Goal: Navigation & Orientation: Find specific page/section

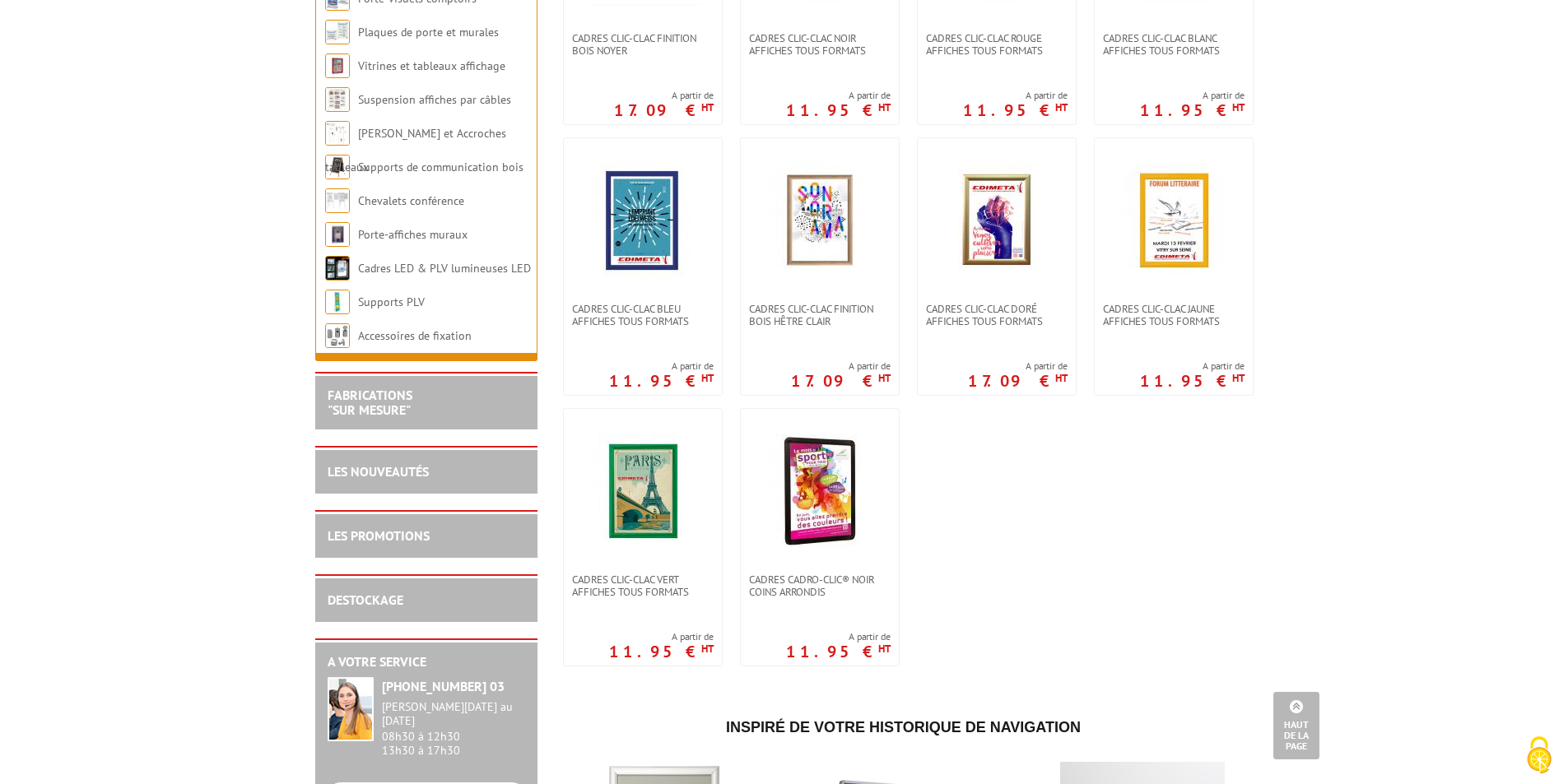
scroll to position [905, 0]
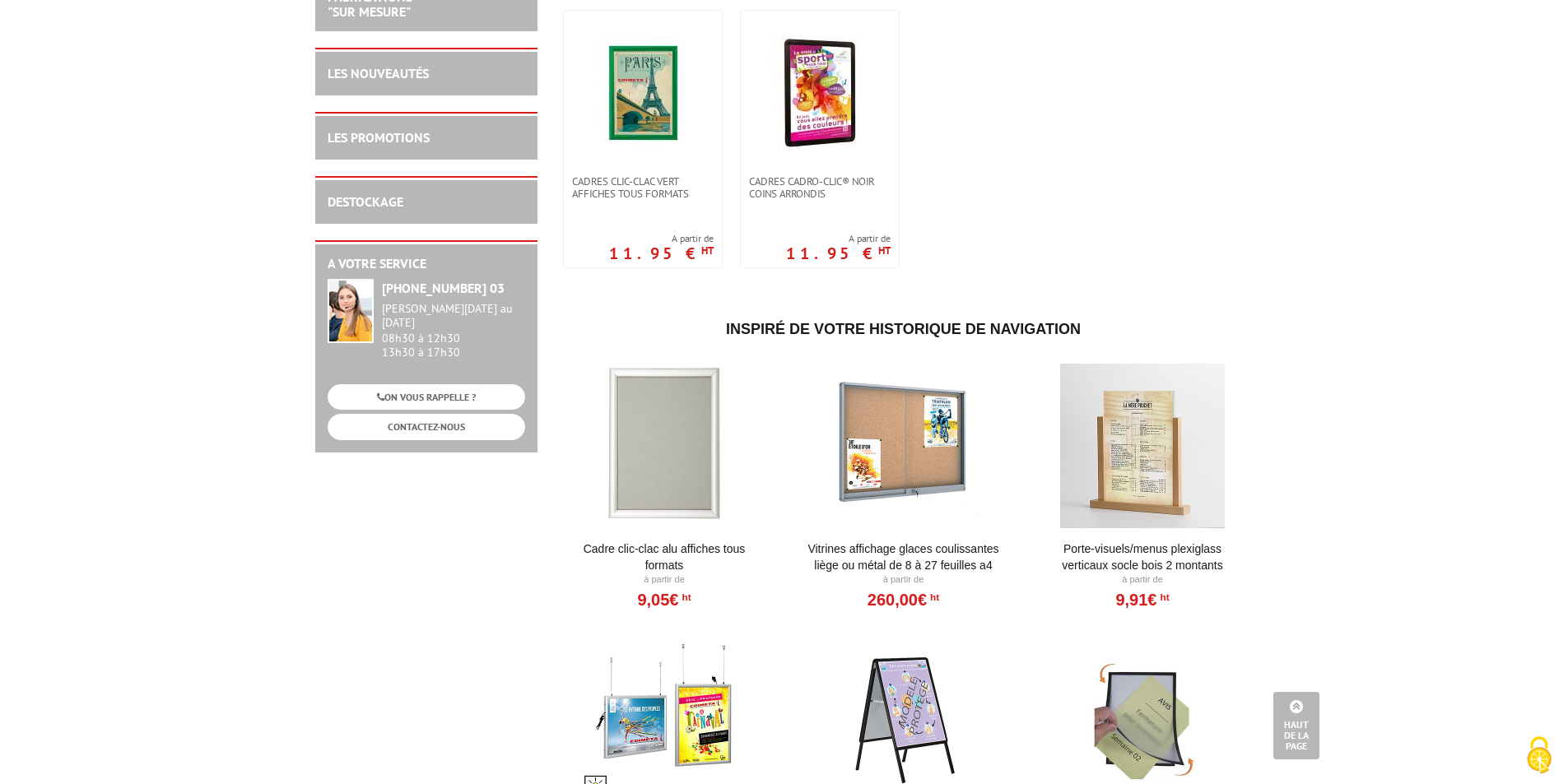
click at [698, 475] on div at bounding box center [665, 446] width 203 height 165
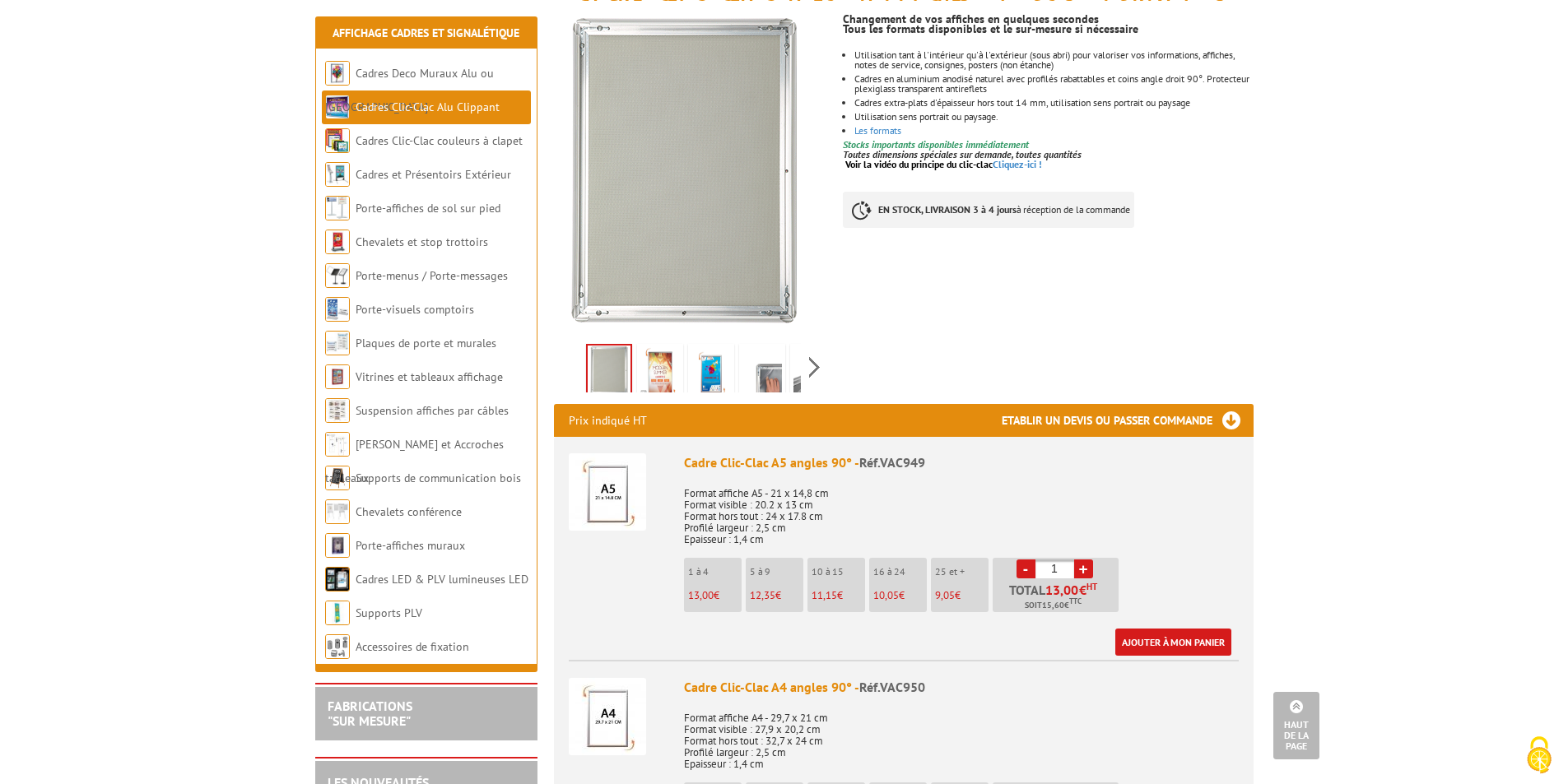
scroll to position [165, 0]
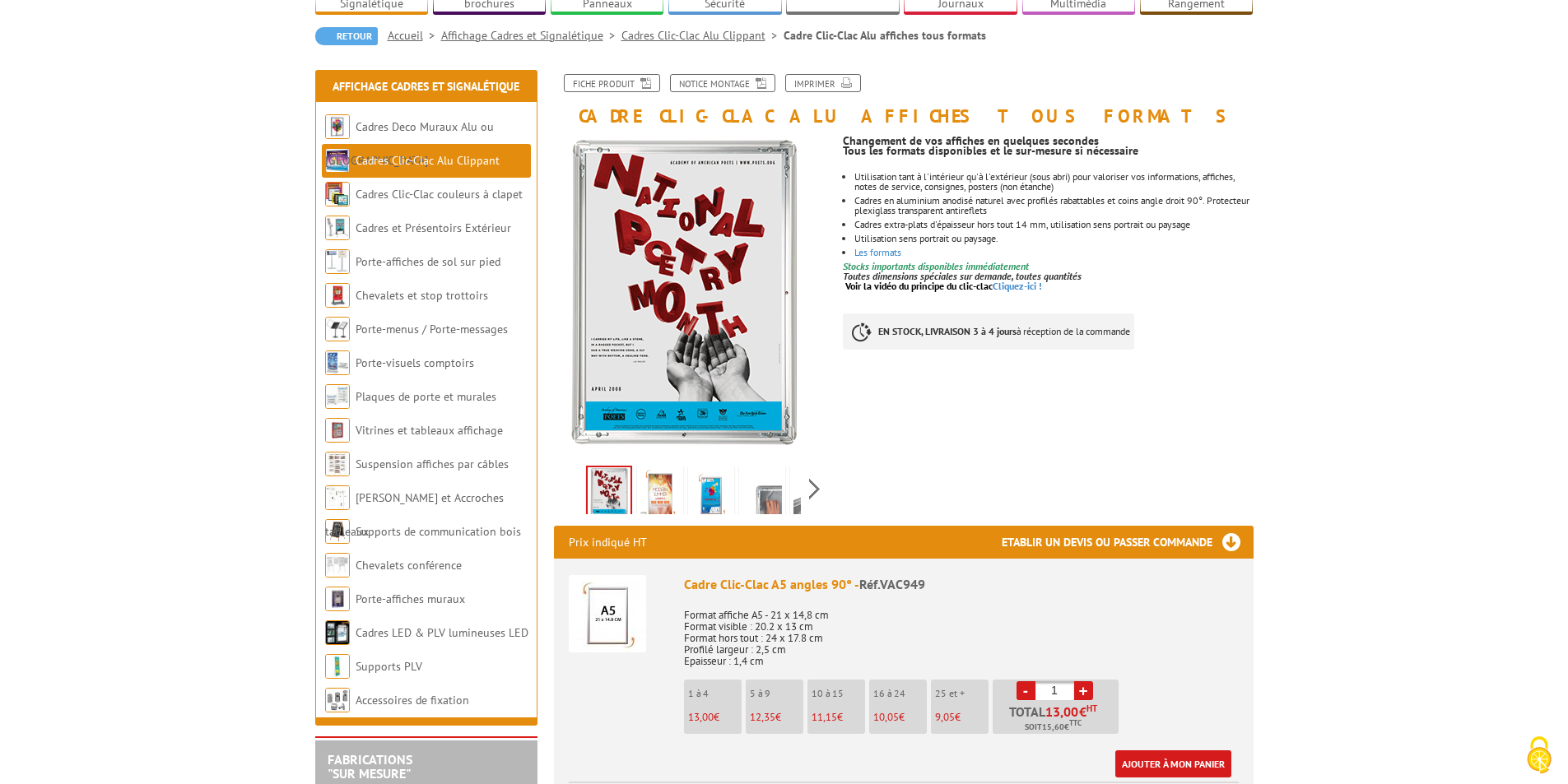
click at [656, 469] on img at bounding box center [660, 494] width 39 height 51
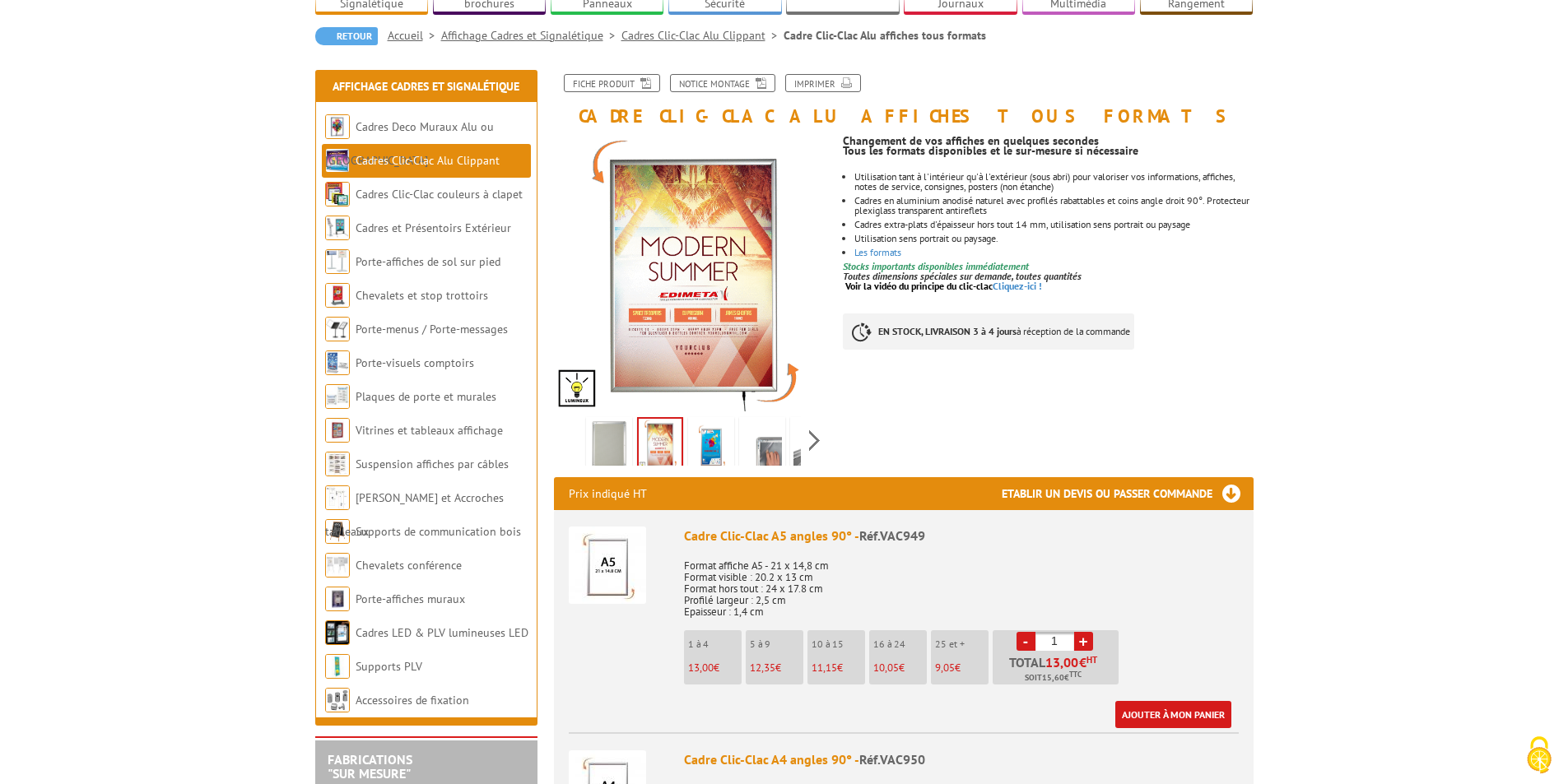
click at [705, 434] on img at bounding box center [710, 445] width 39 height 51
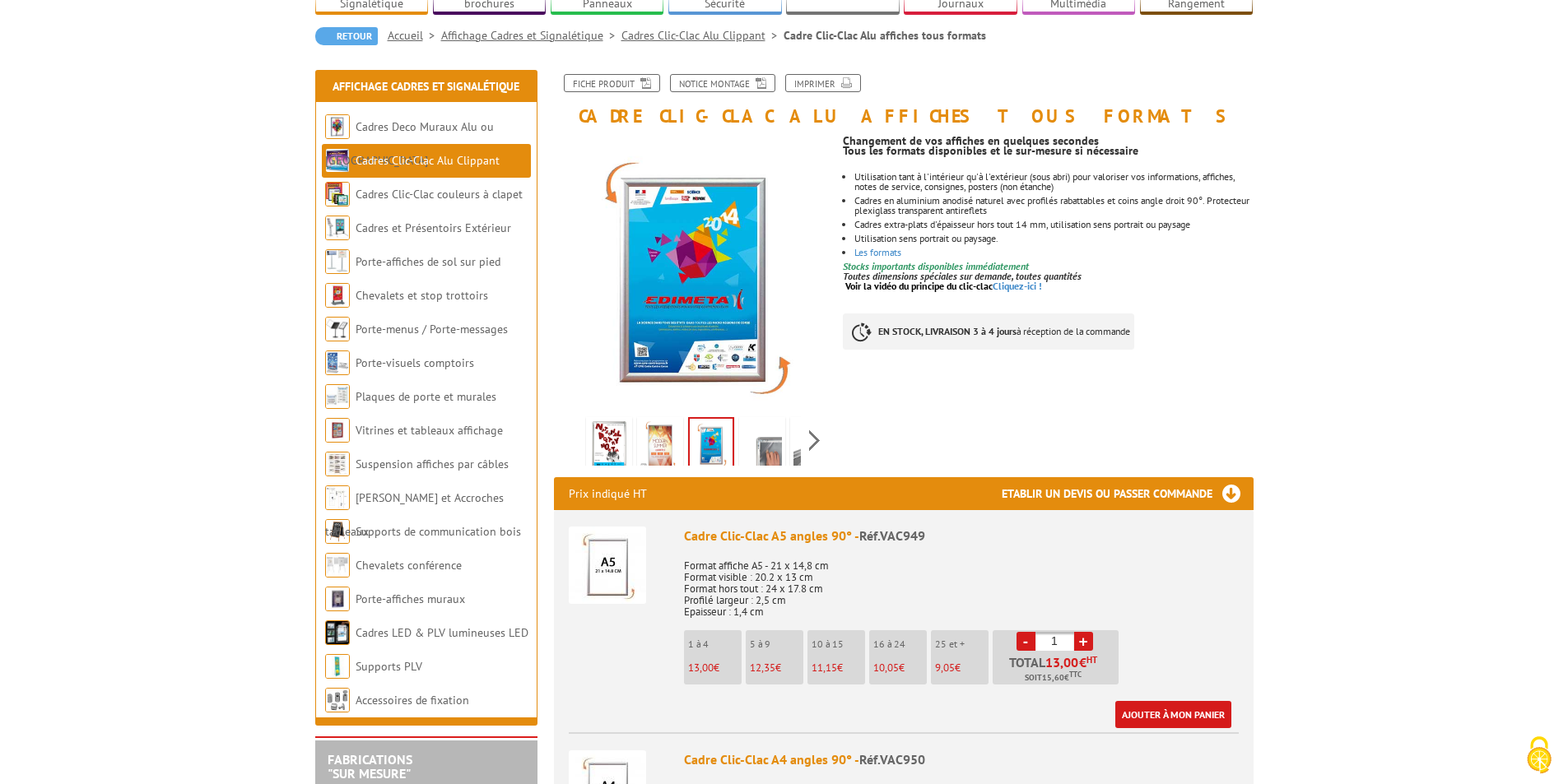
click at [752, 422] on img at bounding box center [761, 445] width 39 height 51
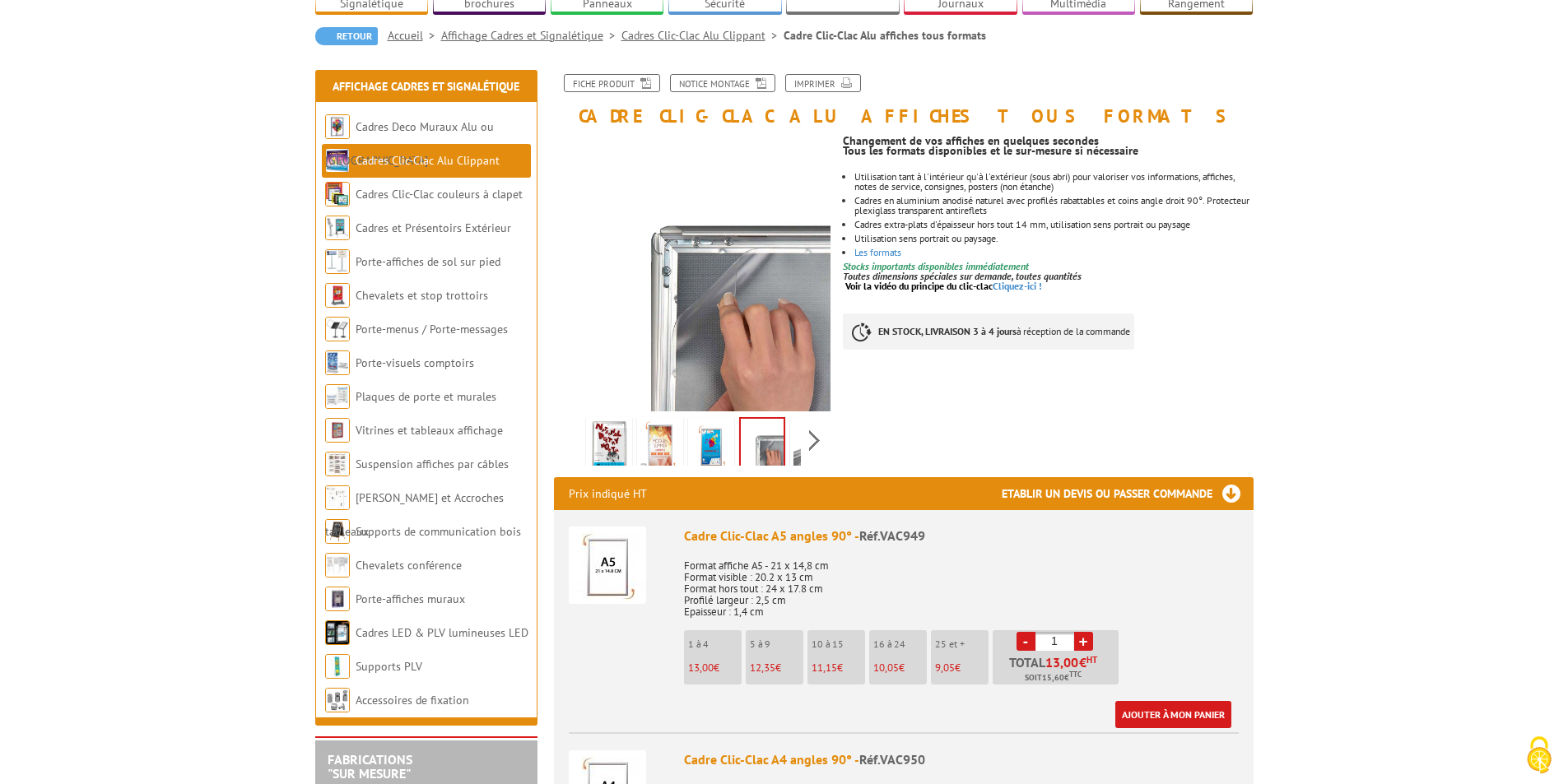
click at [709, 423] on img at bounding box center [710, 445] width 39 height 51
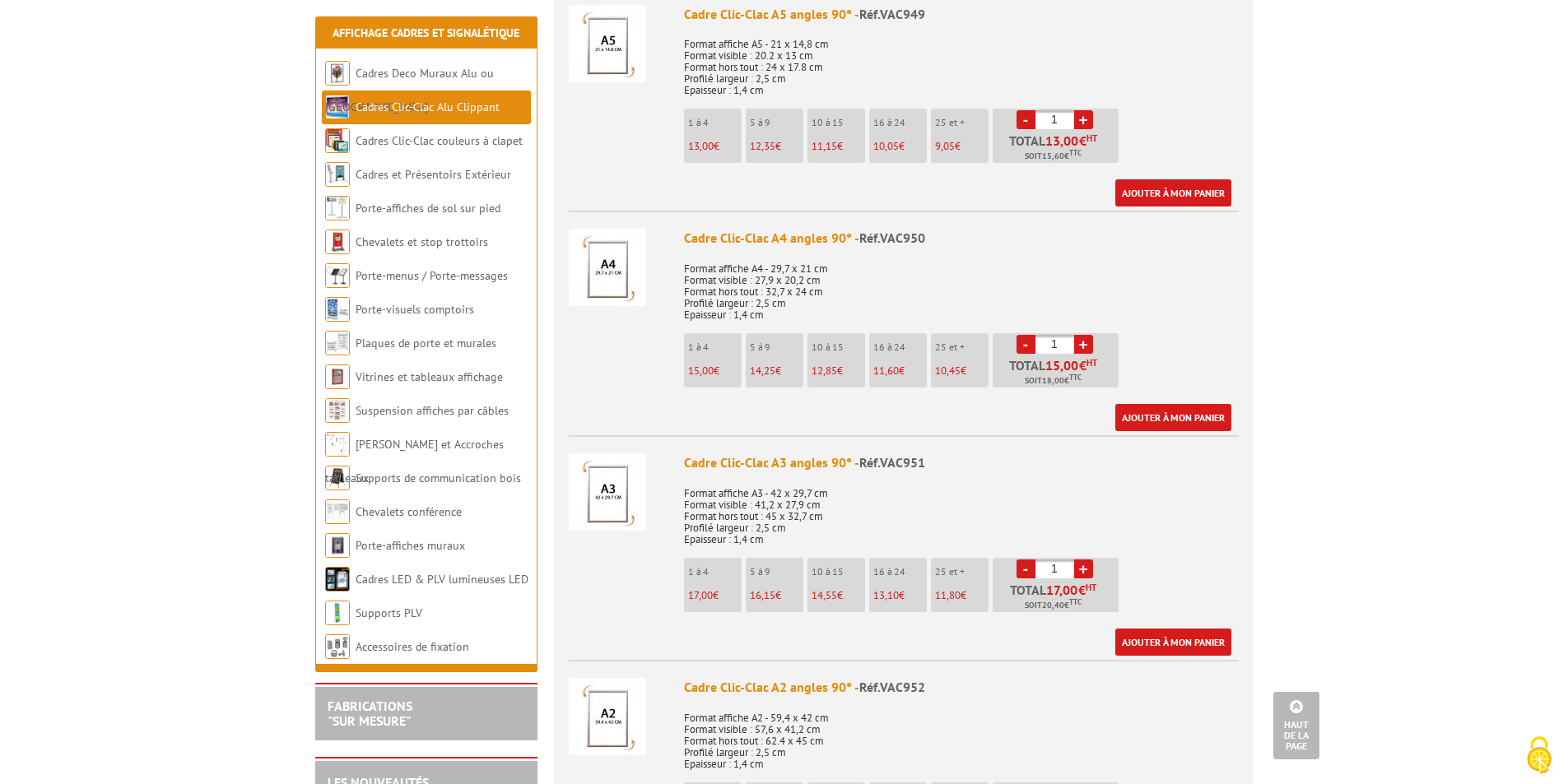
scroll to position [658, 0]
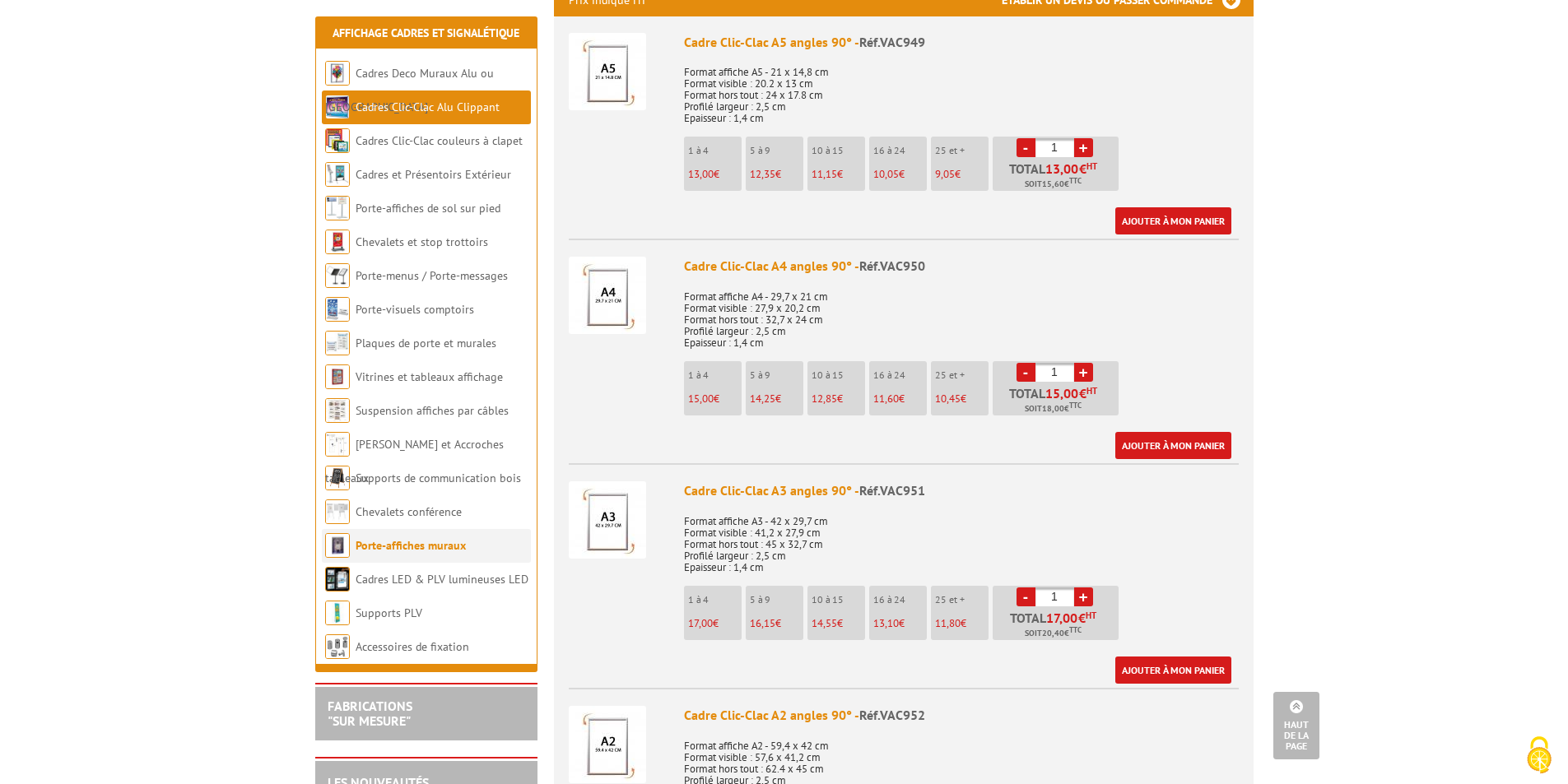
click at [422, 548] on link "Porte-affiches muraux" at bounding box center [411, 545] width 110 height 15
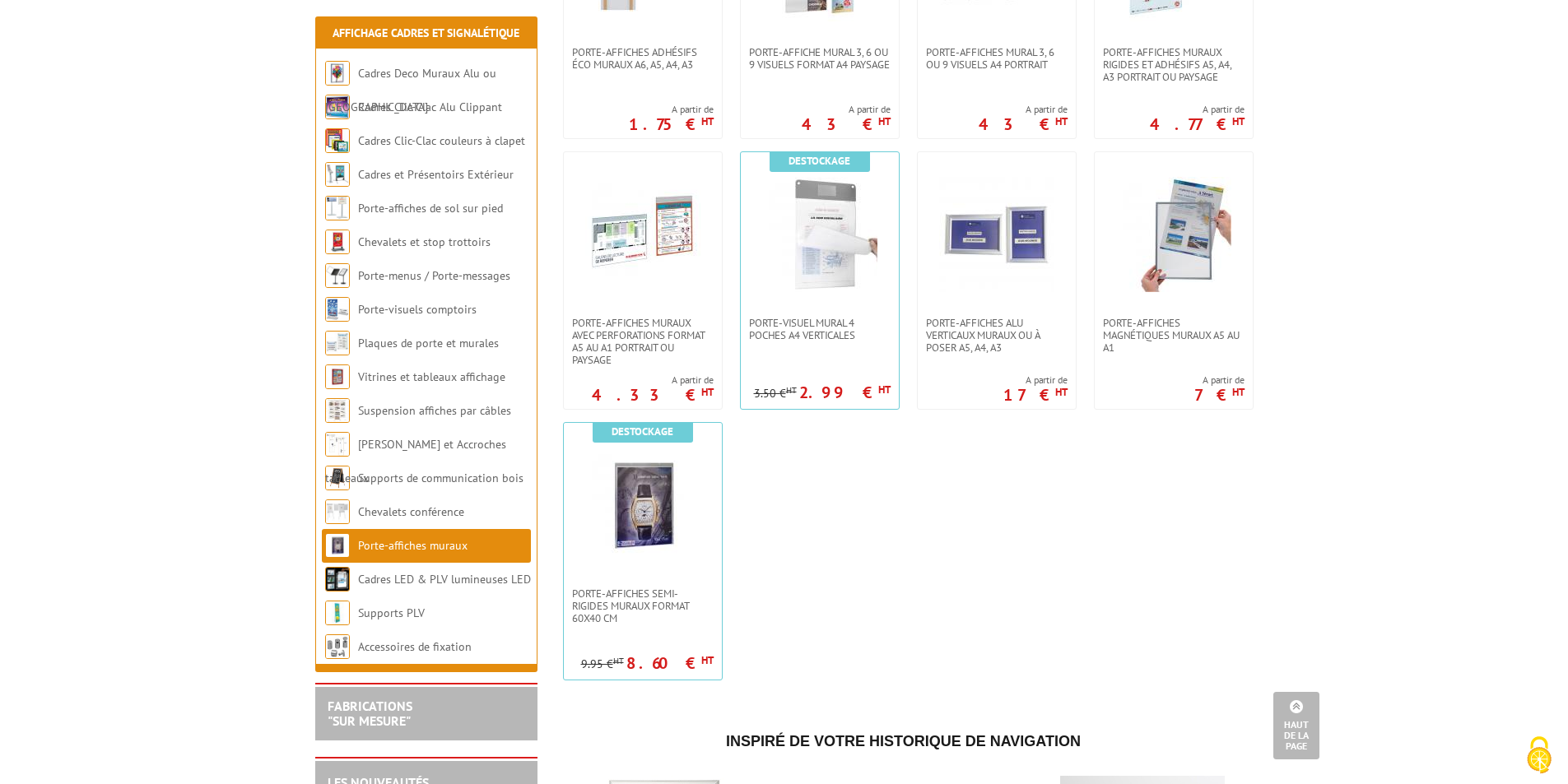
scroll to position [1316, 0]
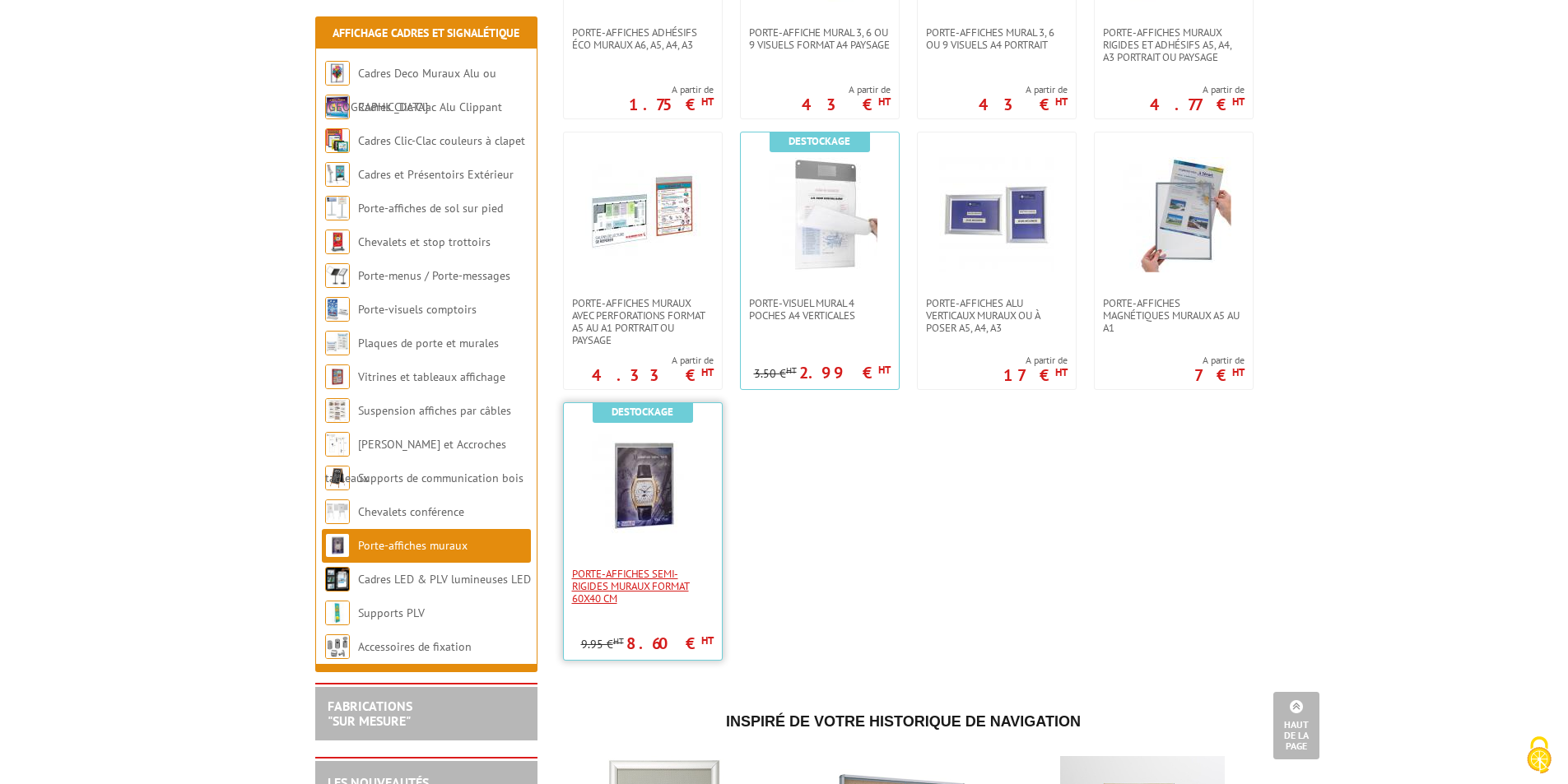
click at [618, 587] on span "Porte-affiches semi-rigides muraux format 60x40 cm" at bounding box center [643, 586] width 142 height 37
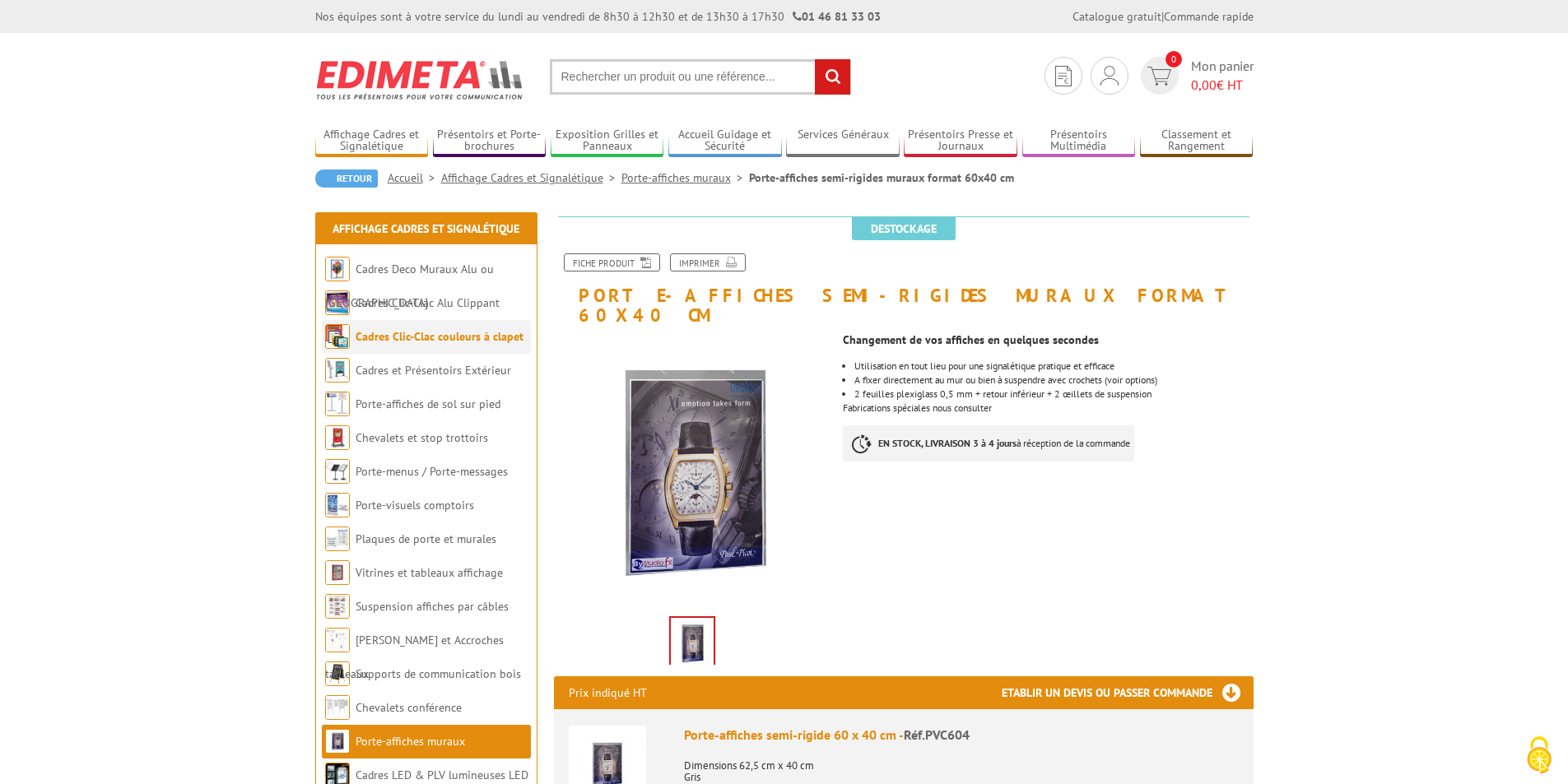
click at [400, 335] on link "Cadres Clic-Clac couleurs à clapet" at bounding box center [440, 336] width 168 height 15
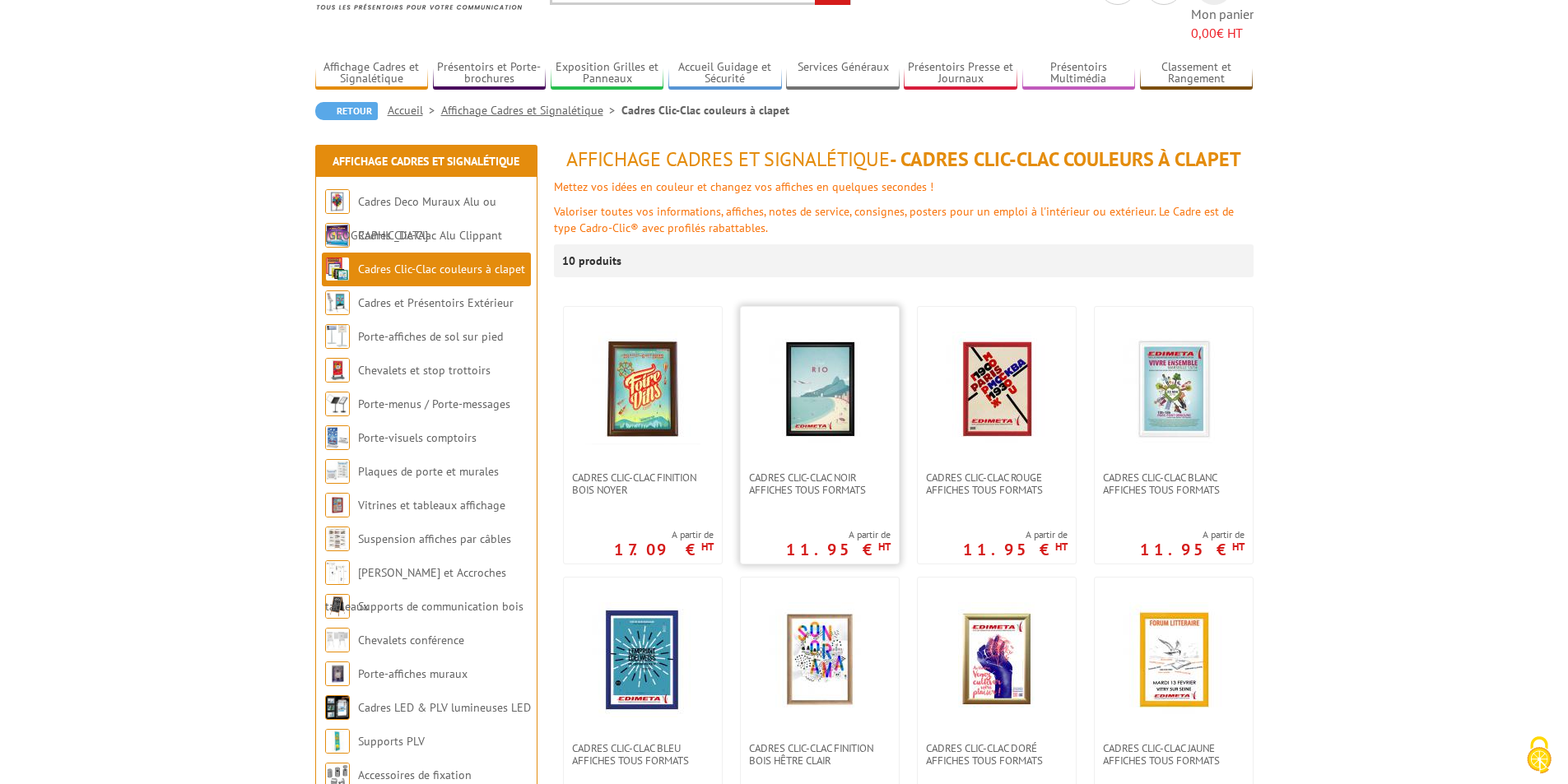
scroll to position [82, 0]
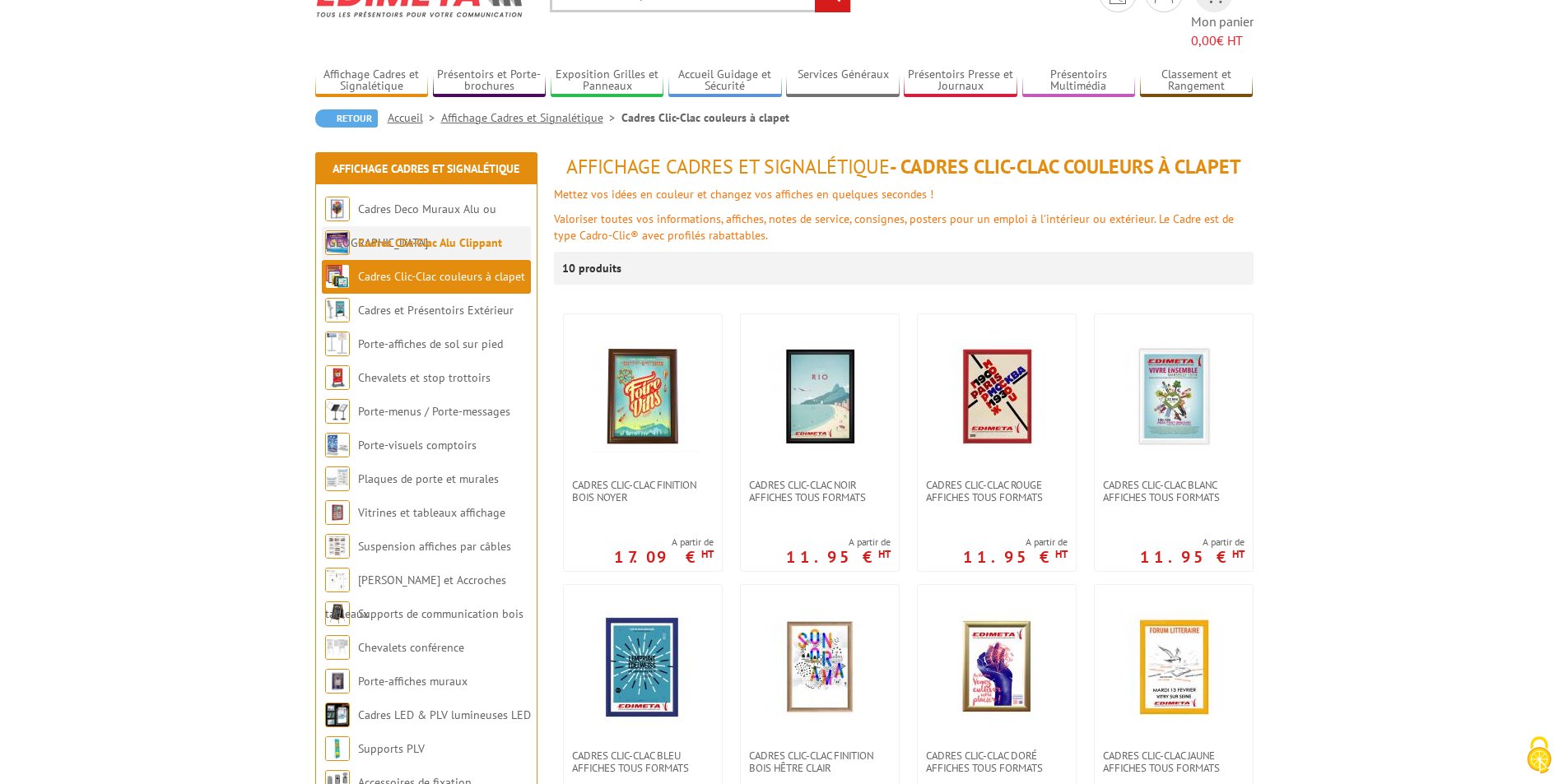
click at [460, 236] on link "Cadres Clic-Clac Alu Clippant" at bounding box center [430, 243] width 144 height 15
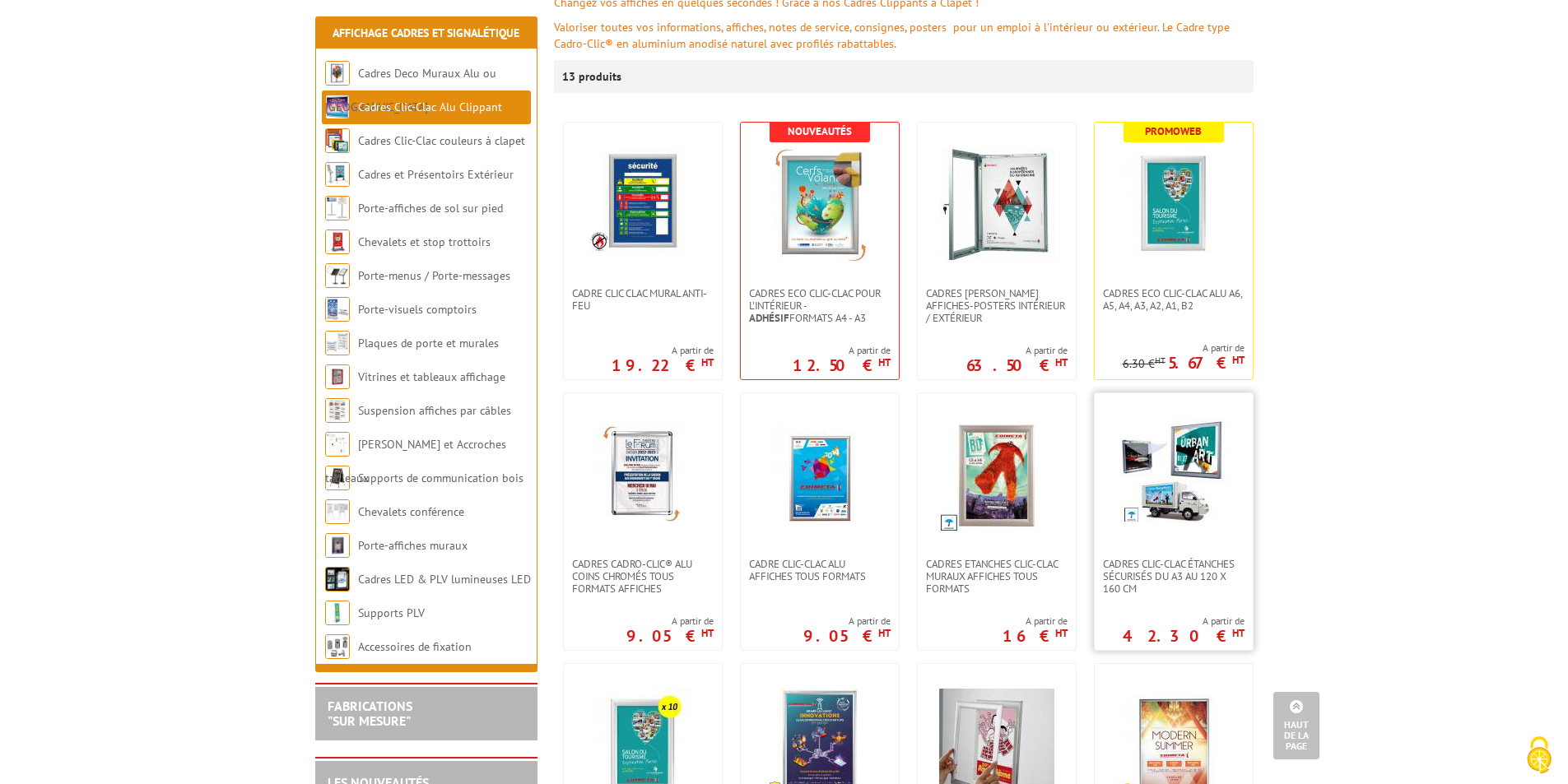
scroll to position [246, 0]
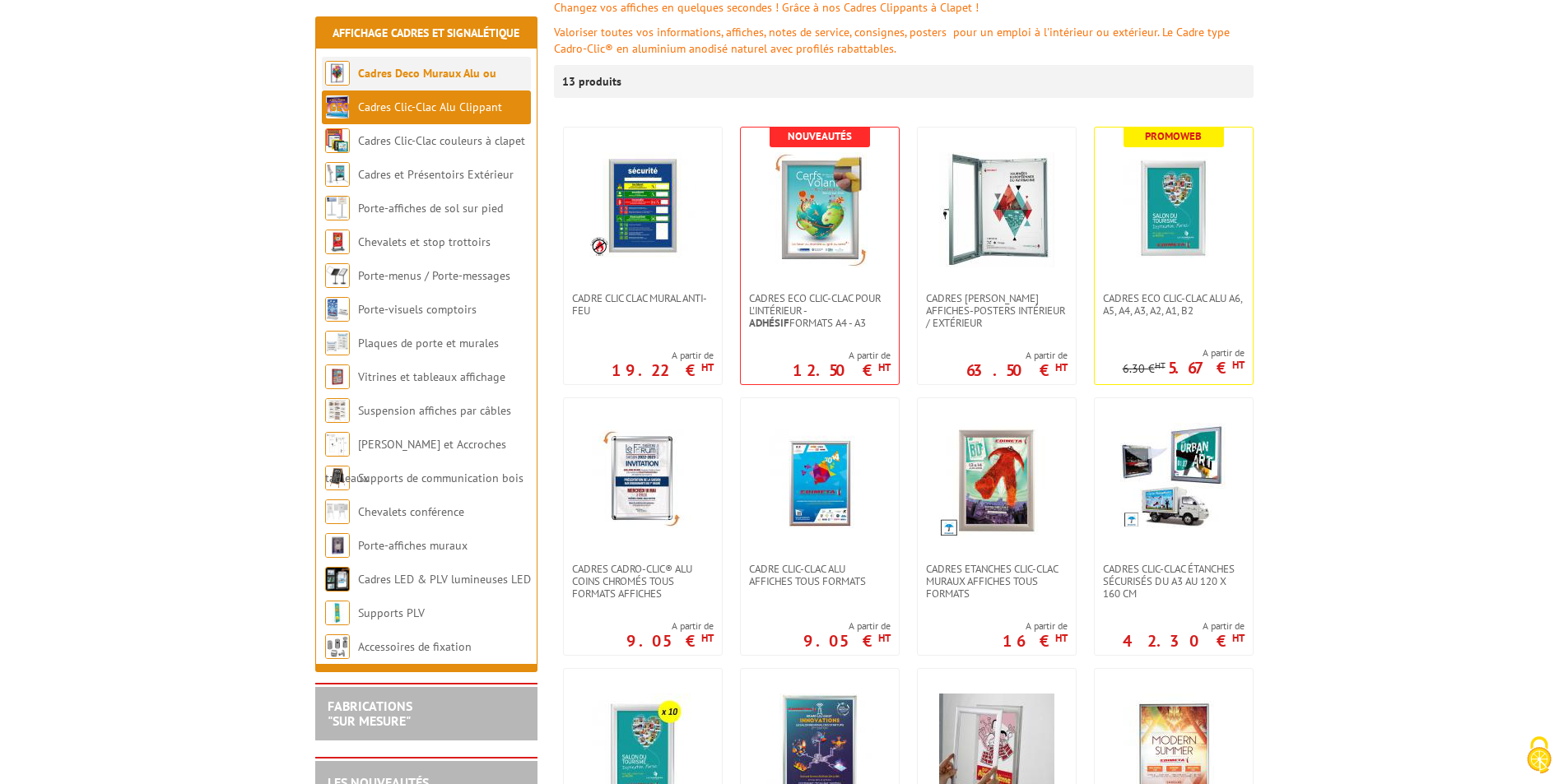
click at [460, 70] on link "Cadres Deco Muraux Alu ou [GEOGRAPHIC_DATA]" at bounding box center [411, 90] width 172 height 48
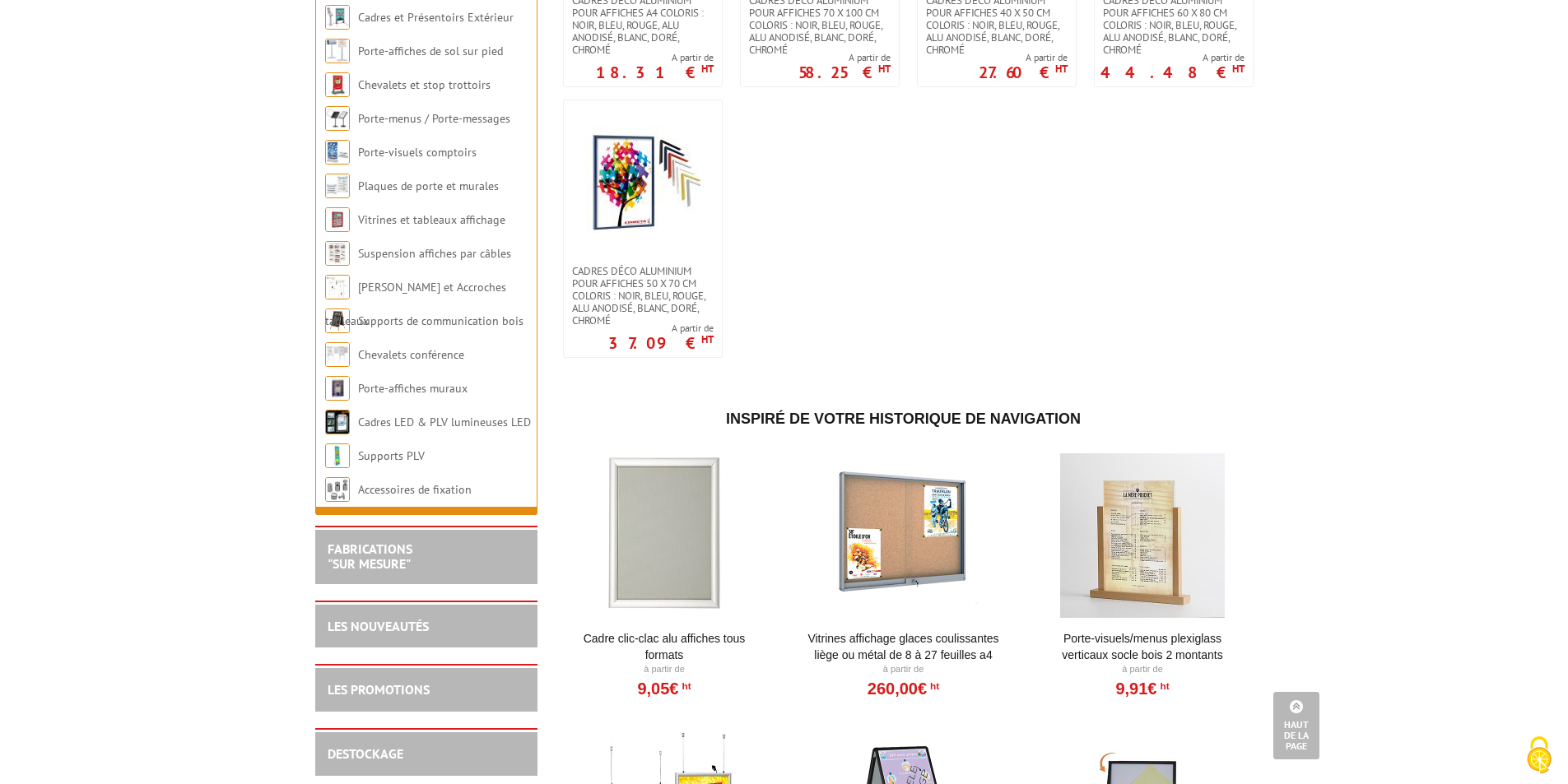
scroll to position [2057, 0]
